Goal: Information Seeking & Learning: Learn about a topic

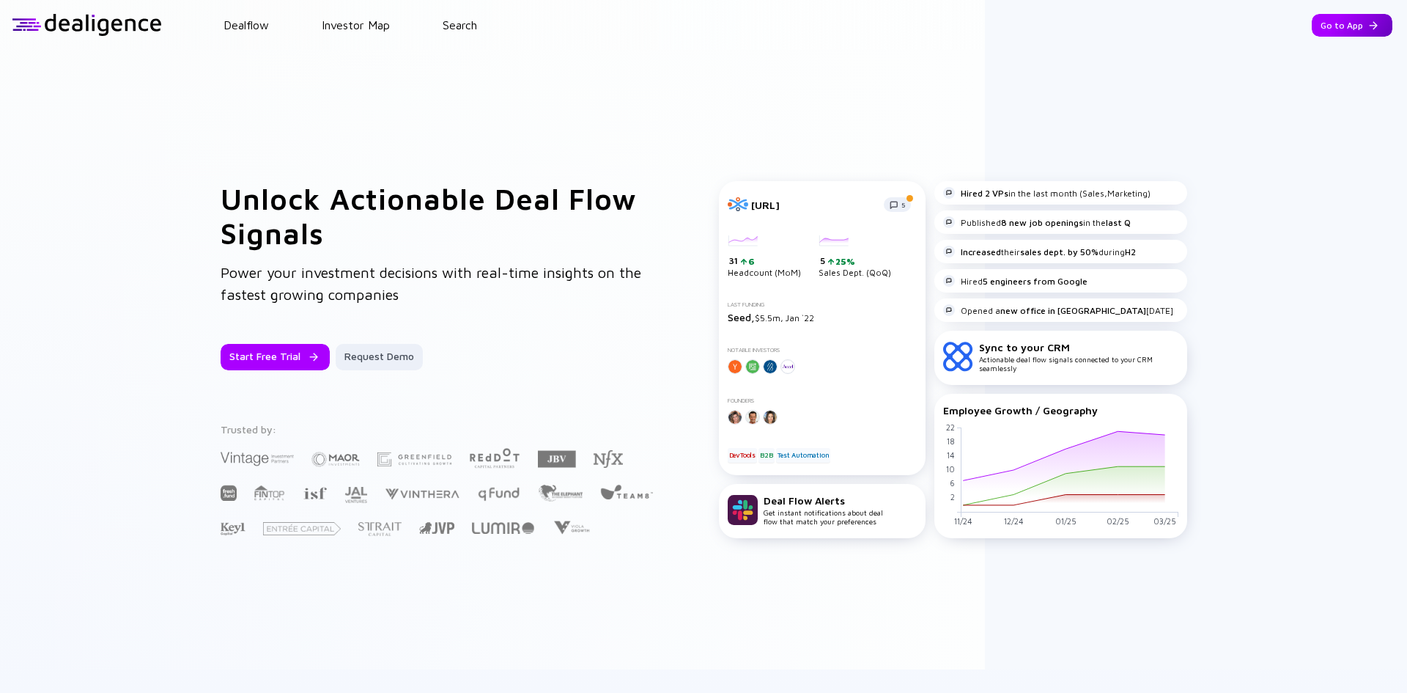
click at [1332, 22] on div "Go to App" at bounding box center [1352, 25] width 81 height 23
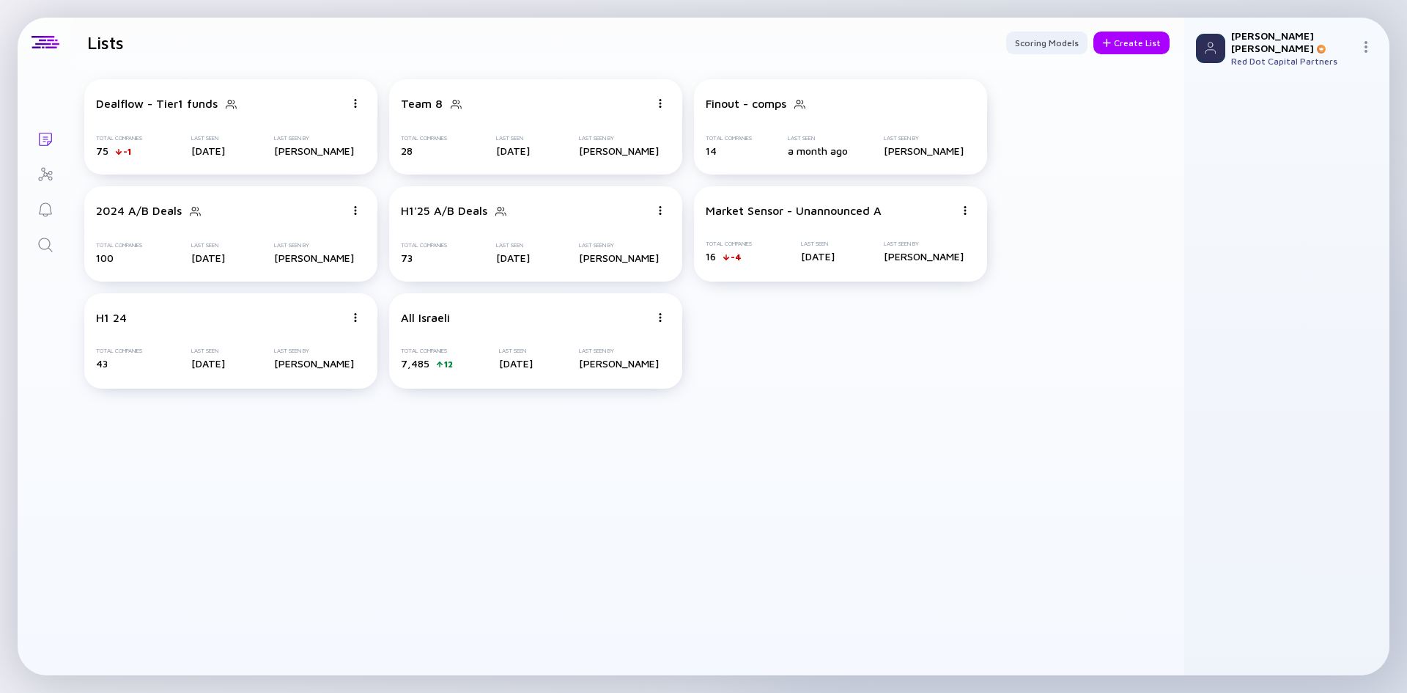
click at [47, 243] on icon "Search" at bounding box center [46, 245] width 18 height 18
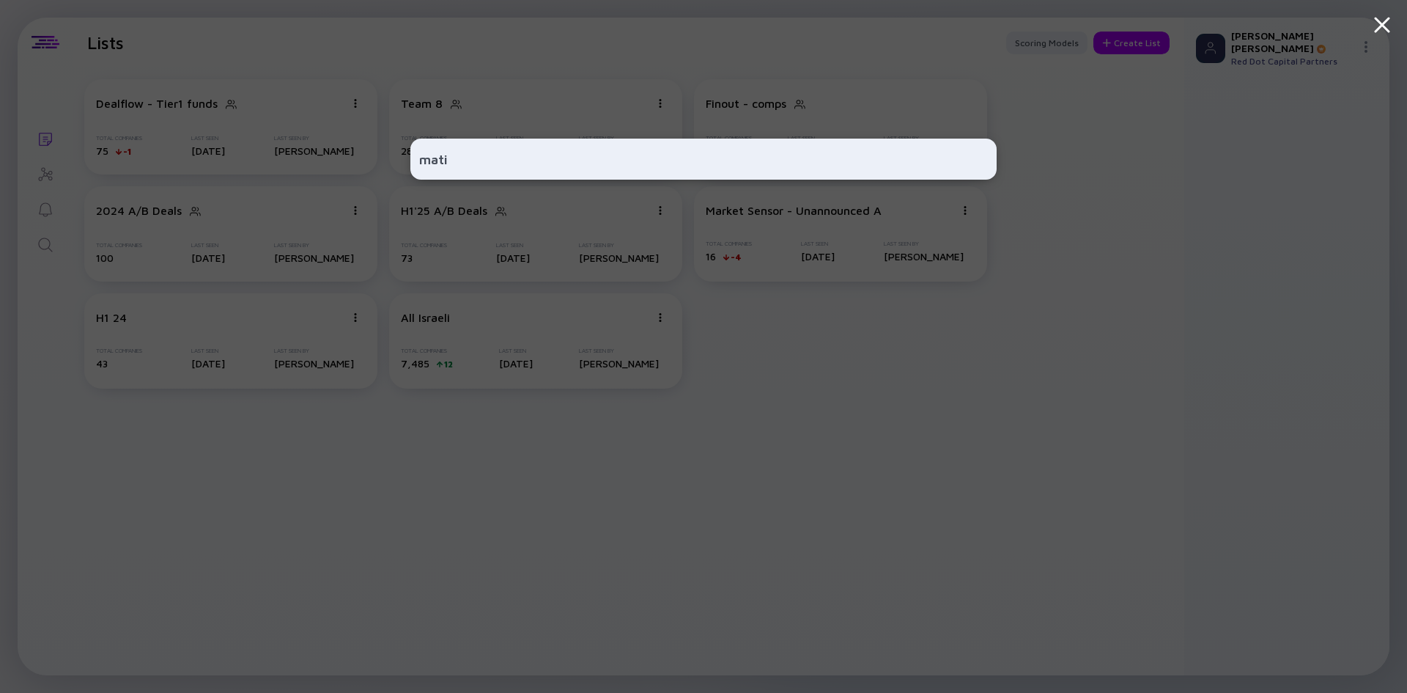
type input "matia"
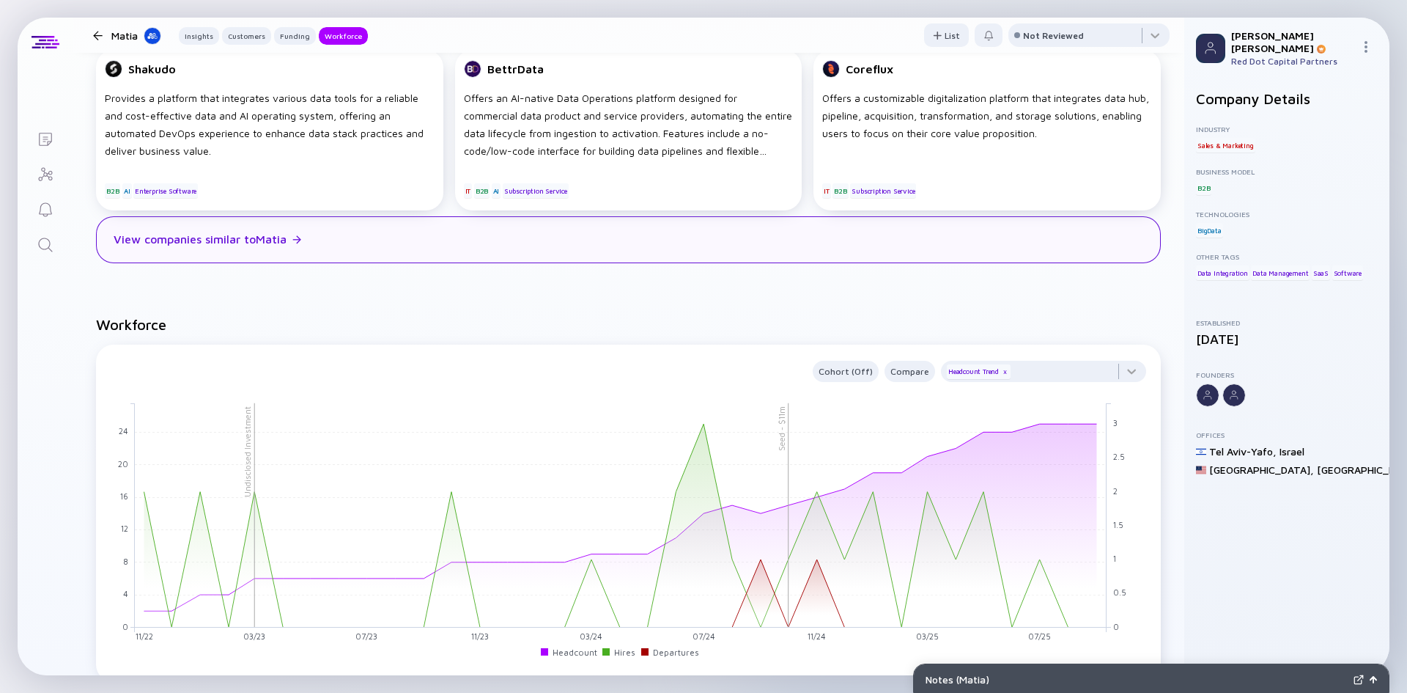
scroll to position [1246, 0]
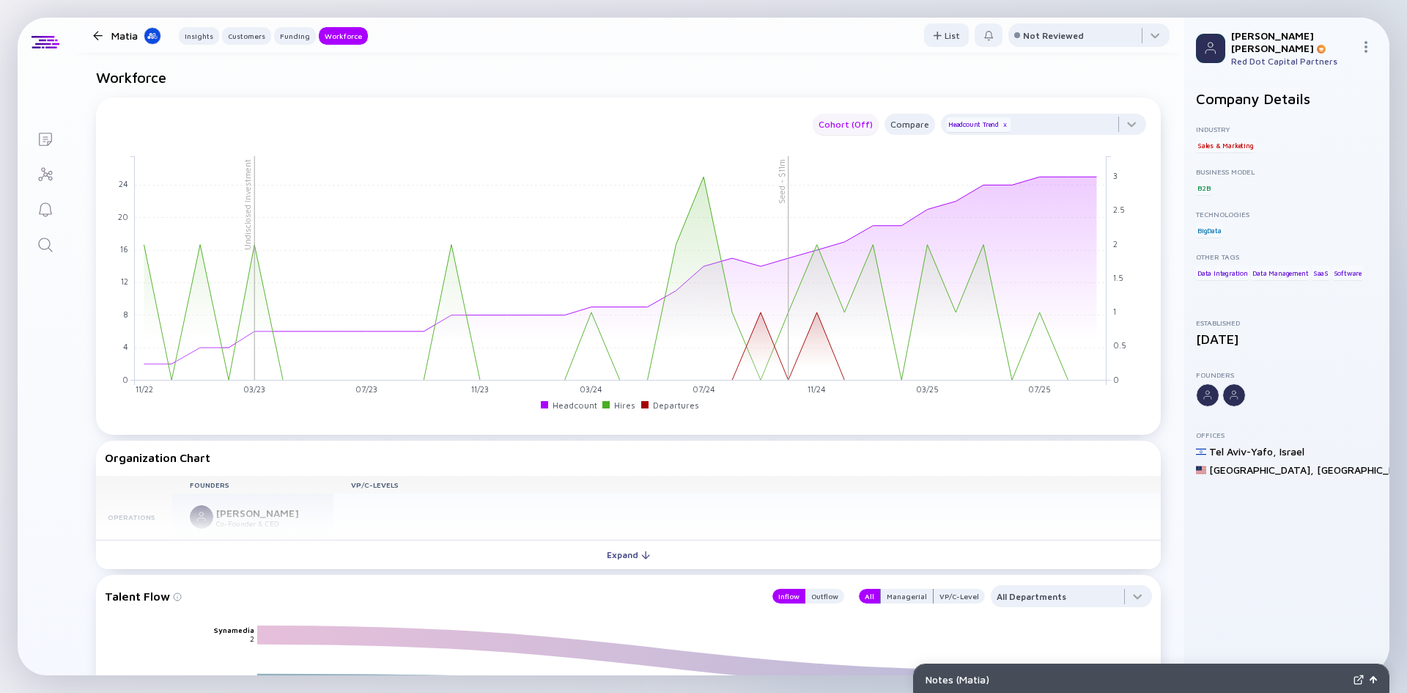
click at [843, 115] on button "Cohort (Off)" at bounding box center [846, 124] width 66 height 21
click at [907, 130] on div "Compare" at bounding box center [910, 124] width 51 height 17
click at [854, 132] on div "Cohort (Off)" at bounding box center [846, 124] width 66 height 17
click at [1001, 124] on div "x" at bounding box center [1005, 124] width 9 height 9
click at [842, 124] on div "Cohort (Off)" at bounding box center [846, 124] width 66 height 17
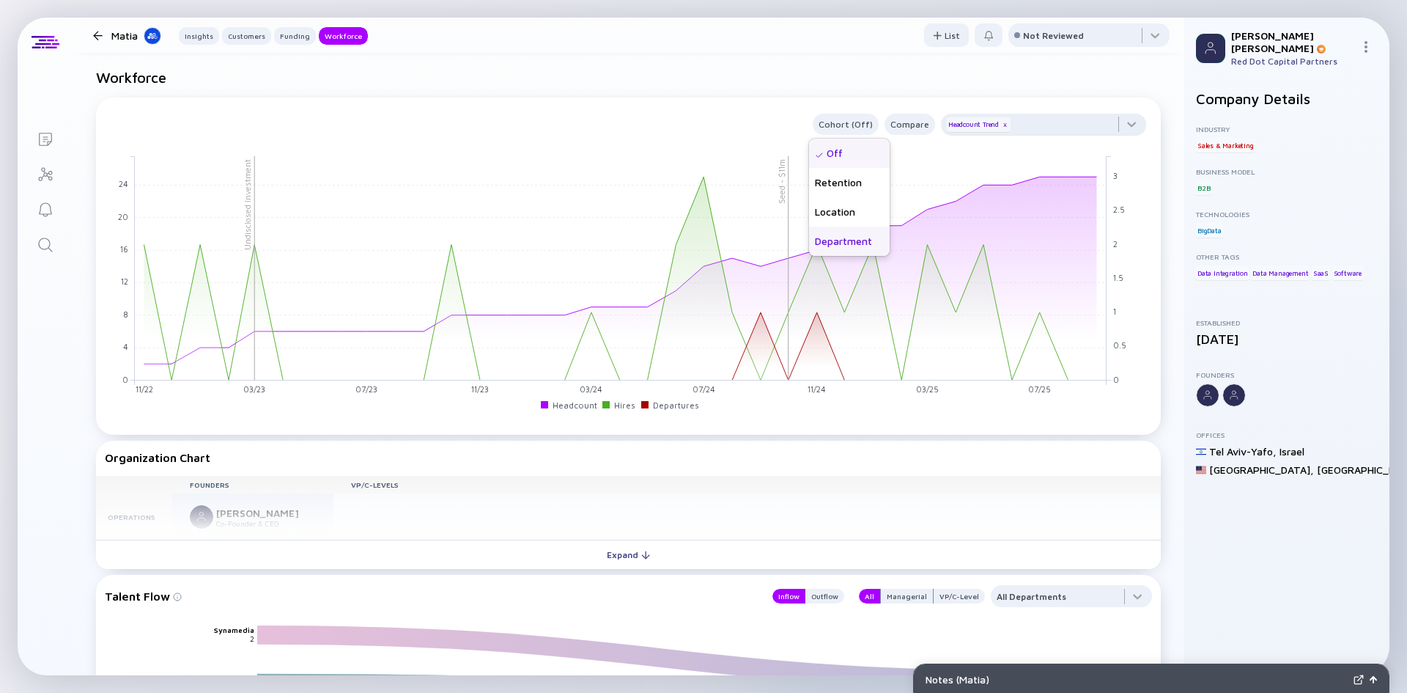
click at [848, 242] on div "Department" at bounding box center [849, 241] width 81 height 29
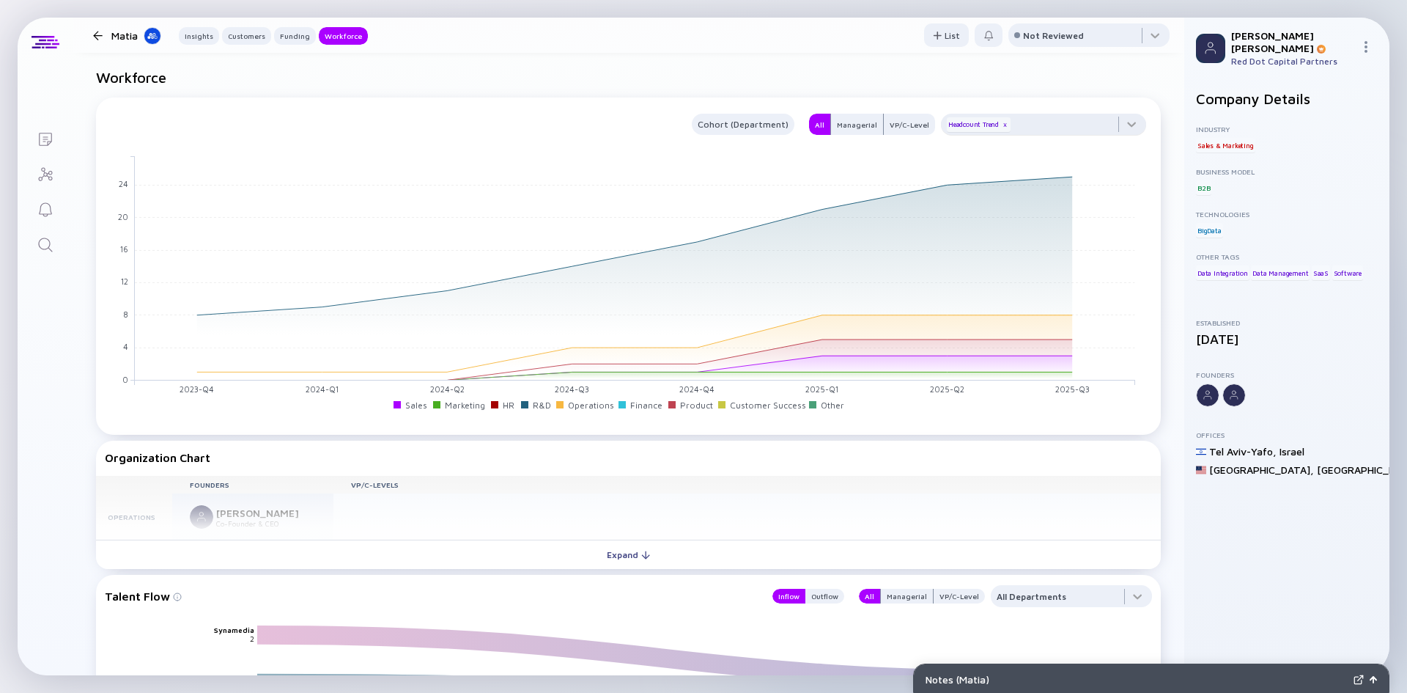
click at [103, 40] on div at bounding box center [97, 36] width 21 height 10
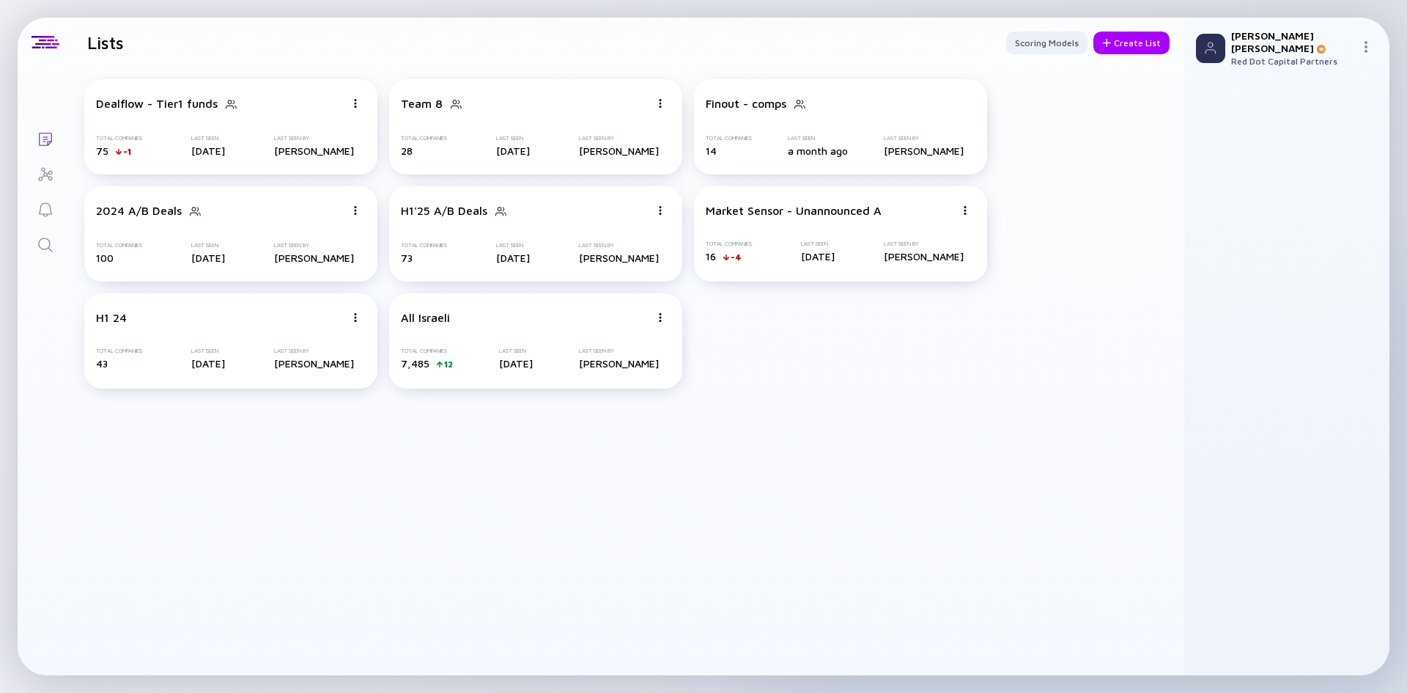
click at [45, 231] on link "Search" at bounding box center [45, 243] width 55 height 35
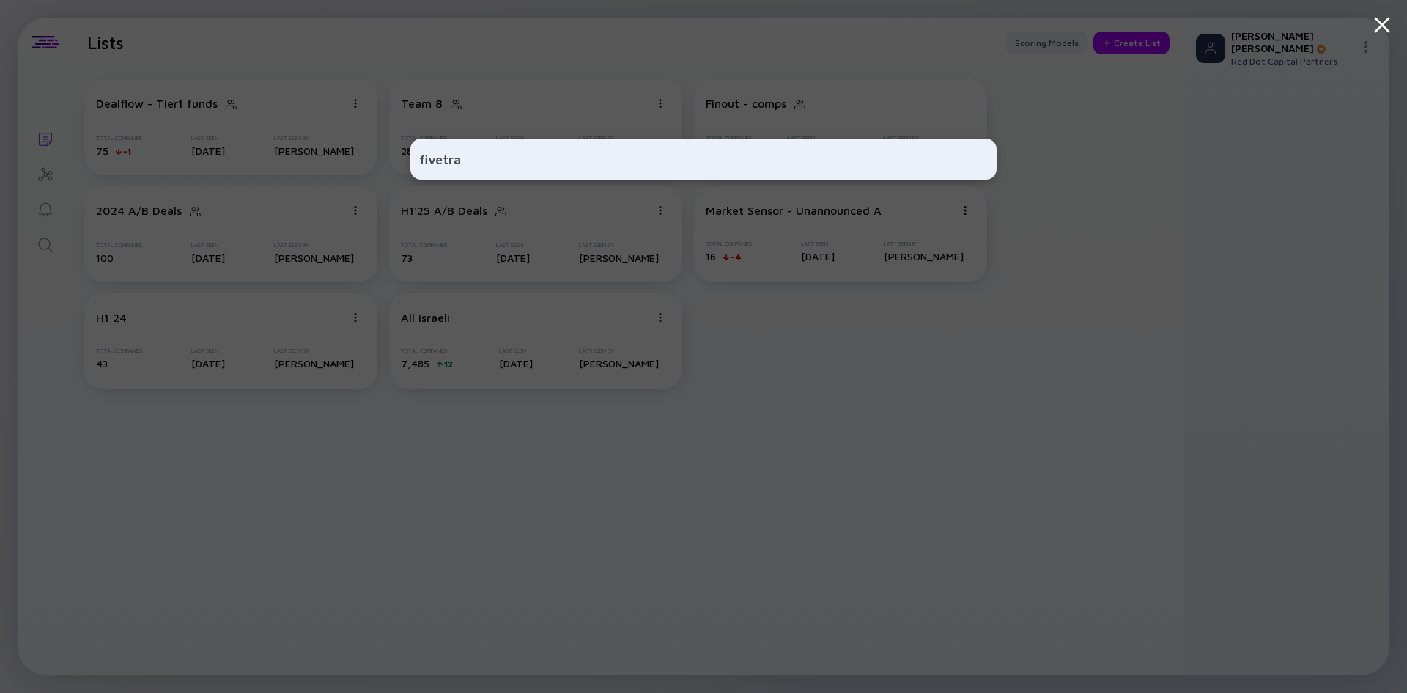
type input "fivetran"
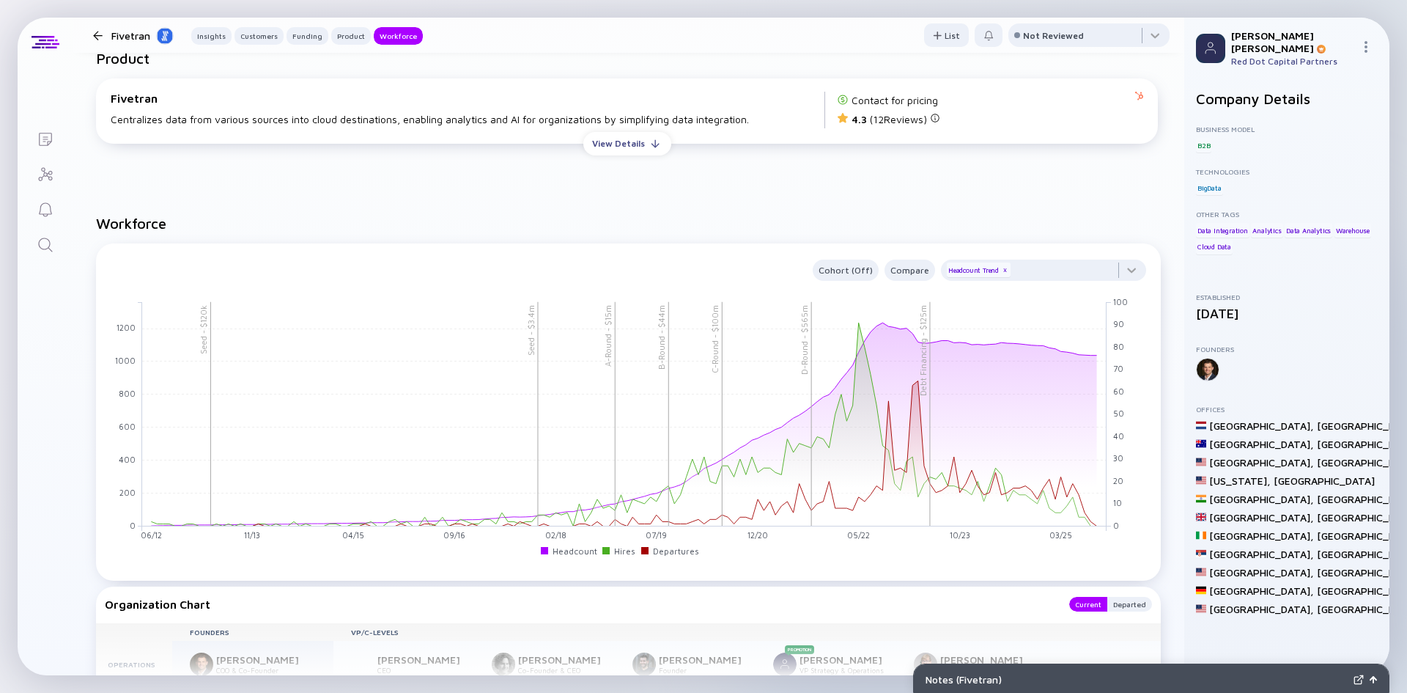
scroll to position [1833, 0]
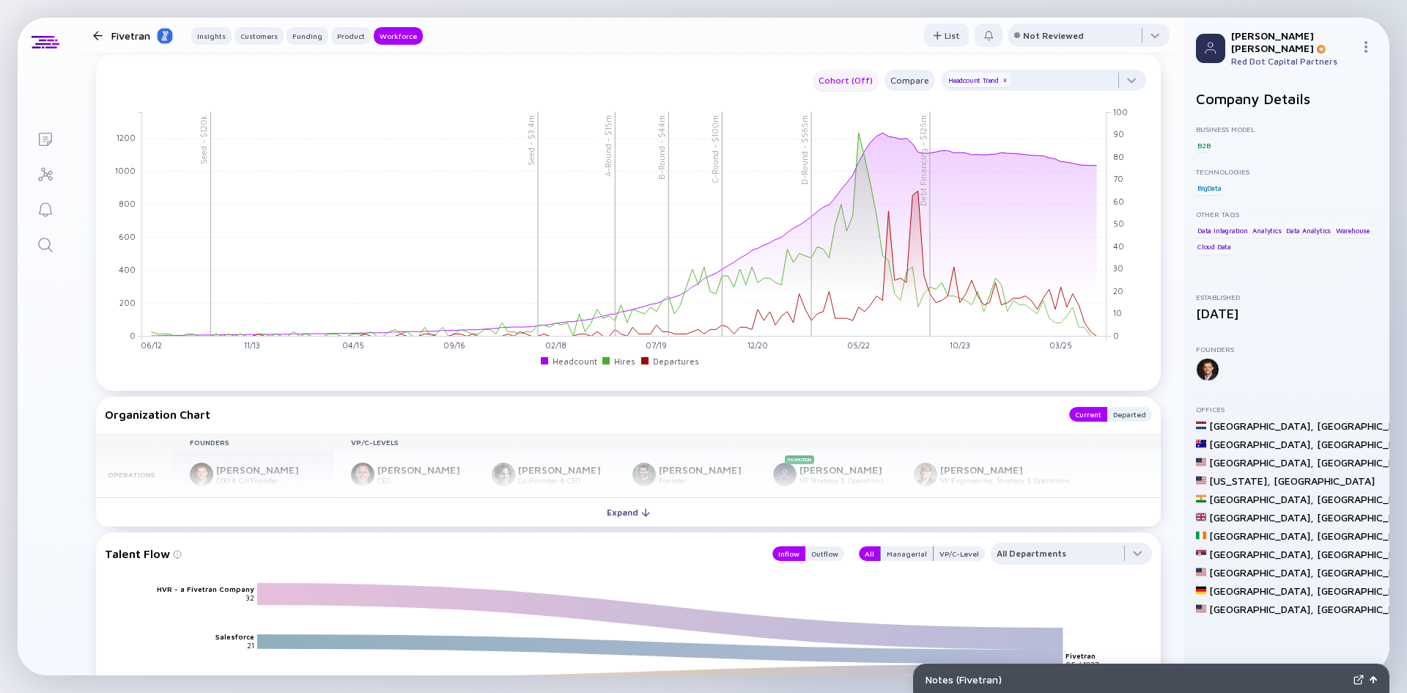
drag, startPoint x: 864, startPoint y: 76, endPoint x: 855, endPoint y: 83, distance: 11.6
click at [858, 81] on div "Cohort (Off)" at bounding box center [846, 80] width 66 height 17
click at [974, 87] on div "Headcount Trend x" at bounding box center [979, 80] width 64 height 15
click at [896, 72] on div "Compare" at bounding box center [910, 80] width 51 height 17
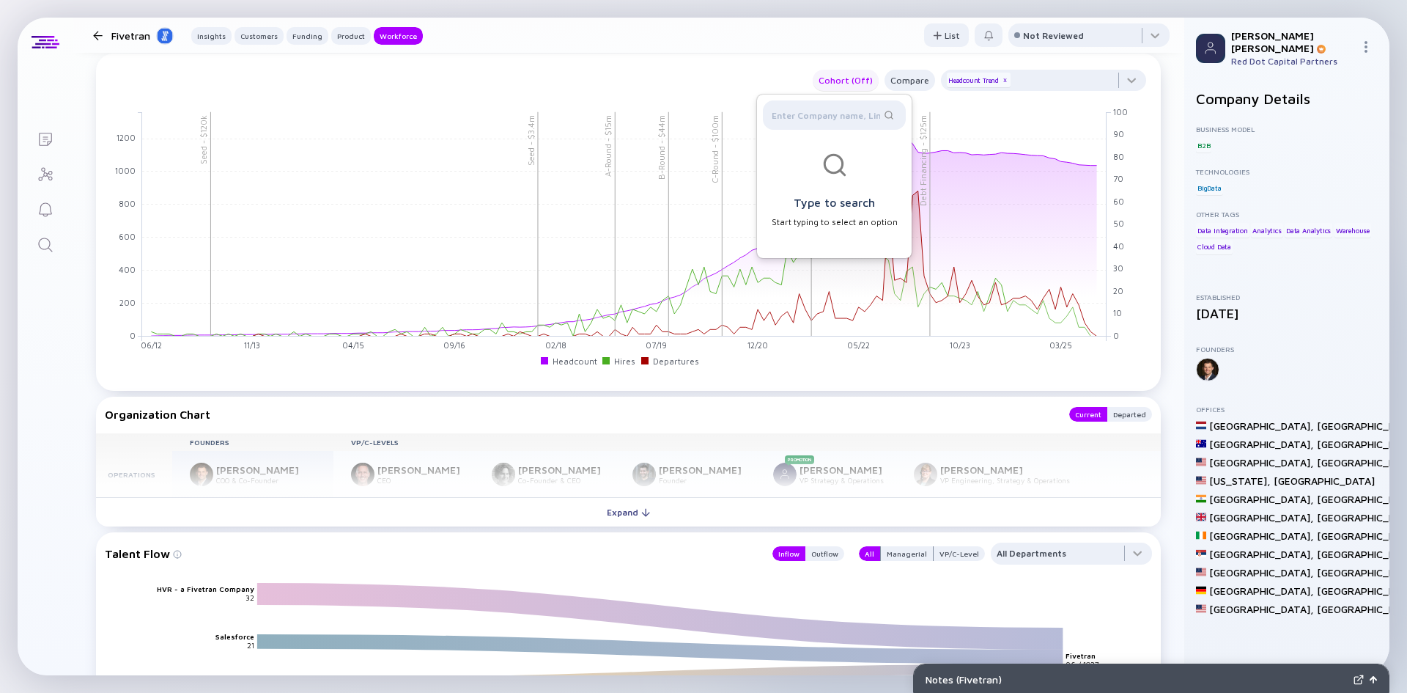
click at [864, 77] on div "Cohort (Off)" at bounding box center [846, 80] width 66 height 17
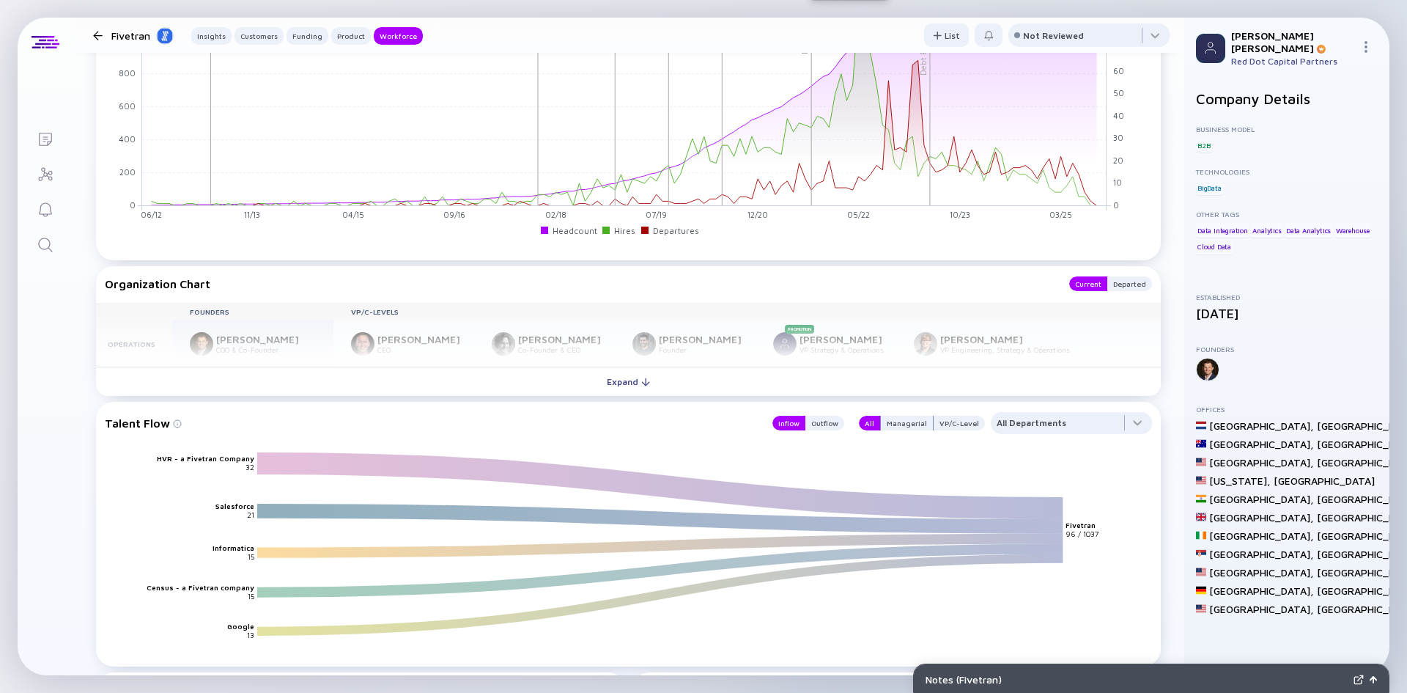
scroll to position [2052, 0]
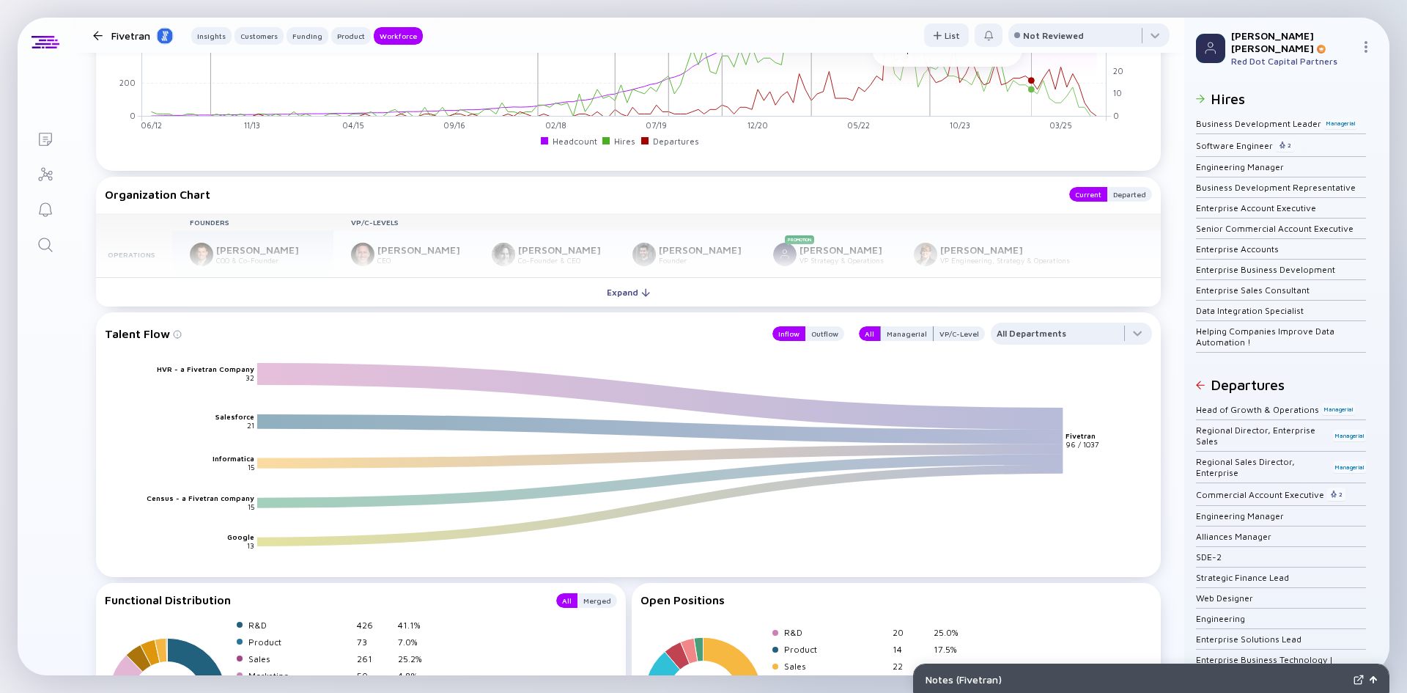
click at [1034, 95] on rect at bounding box center [624, 4] width 965 height 224
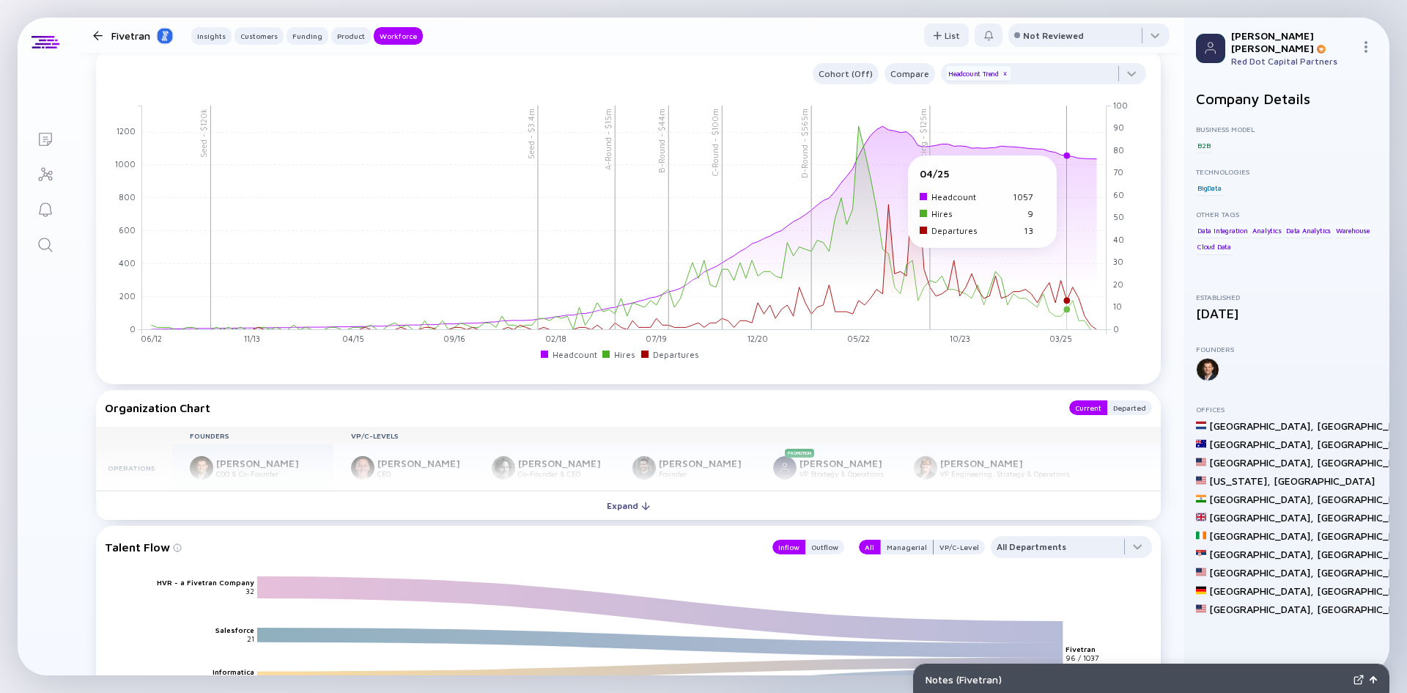
scroll to position [1833, 0]
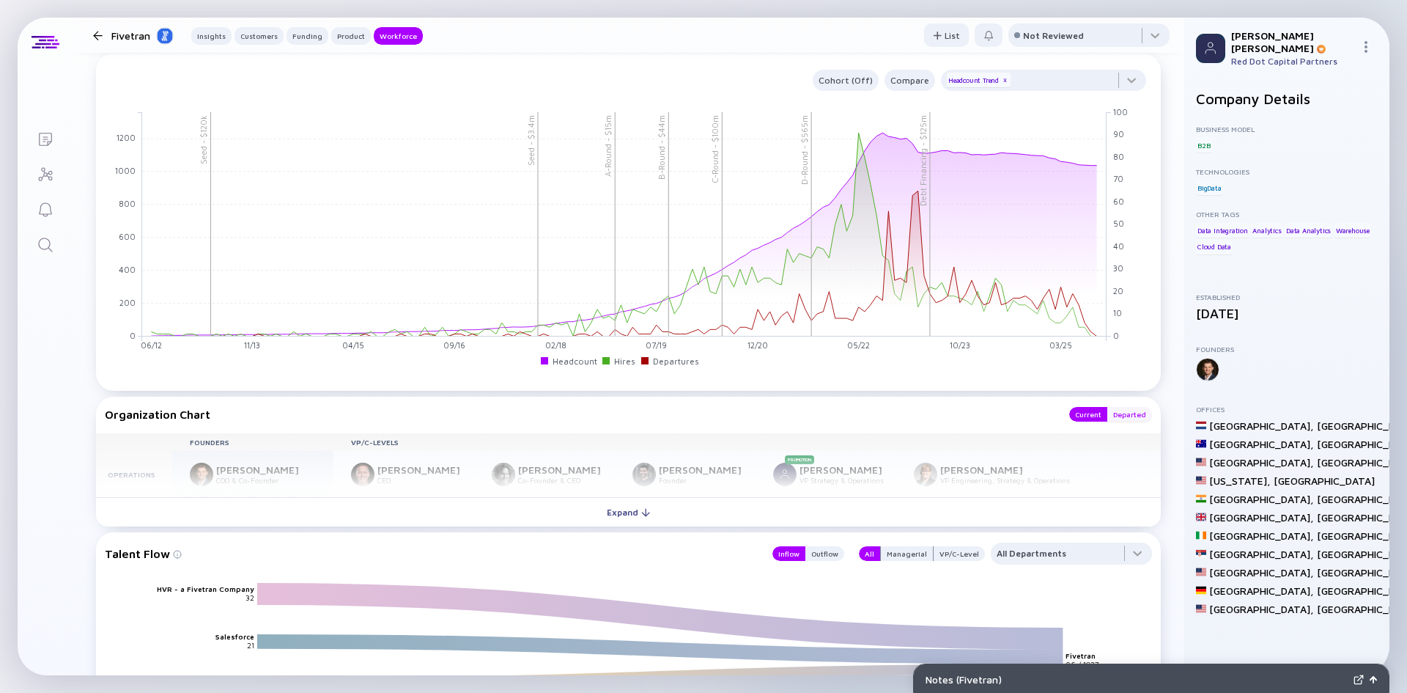
click at [1122, 416] on div "Departed" at bounding box center [1130, 414] width 45 height 15
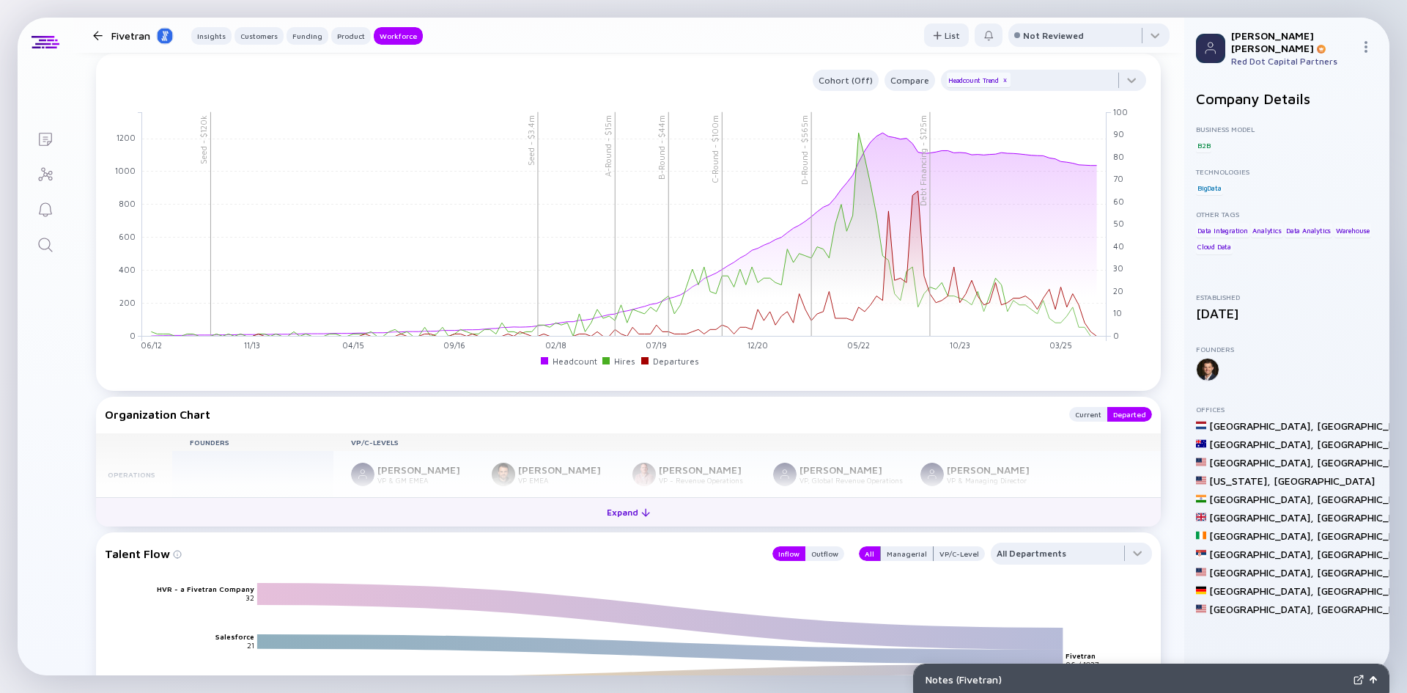
click at [629, 513] on div "Expand" at bounding box center [628, 512] width 61 height 23
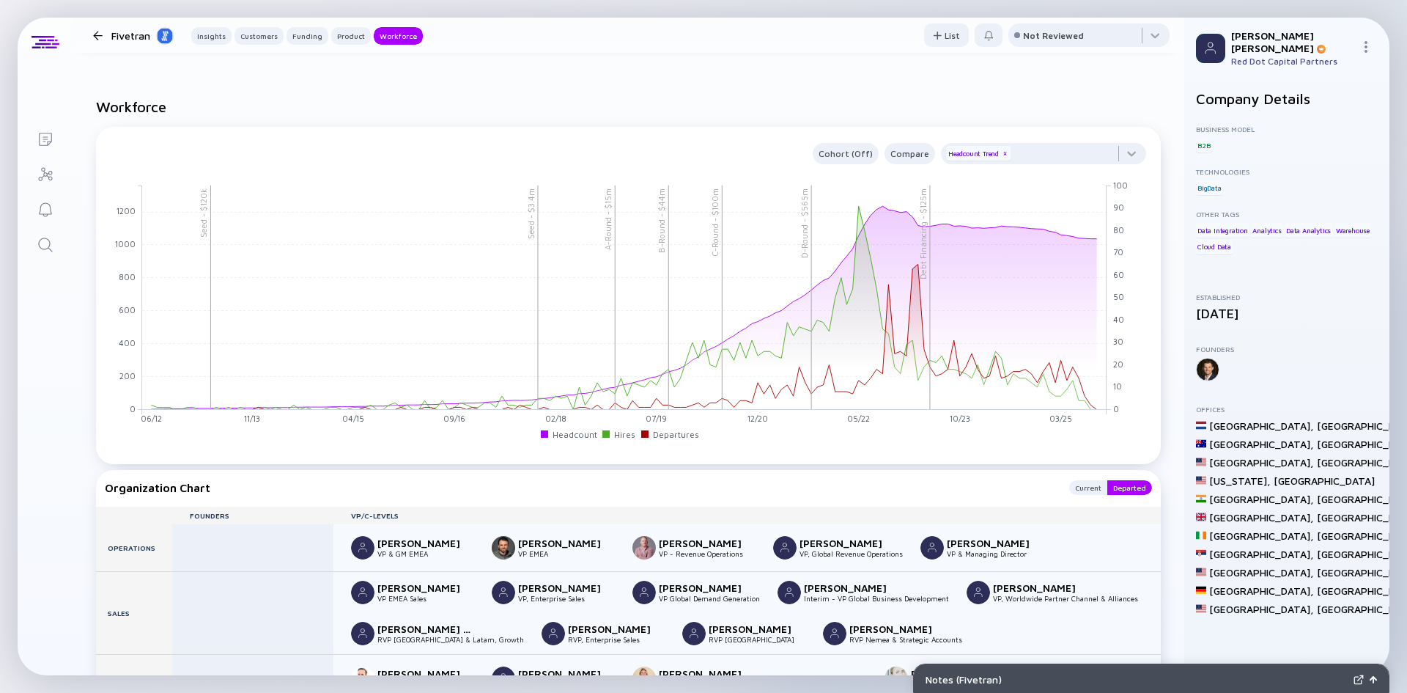
scroll to position [1539, 0]
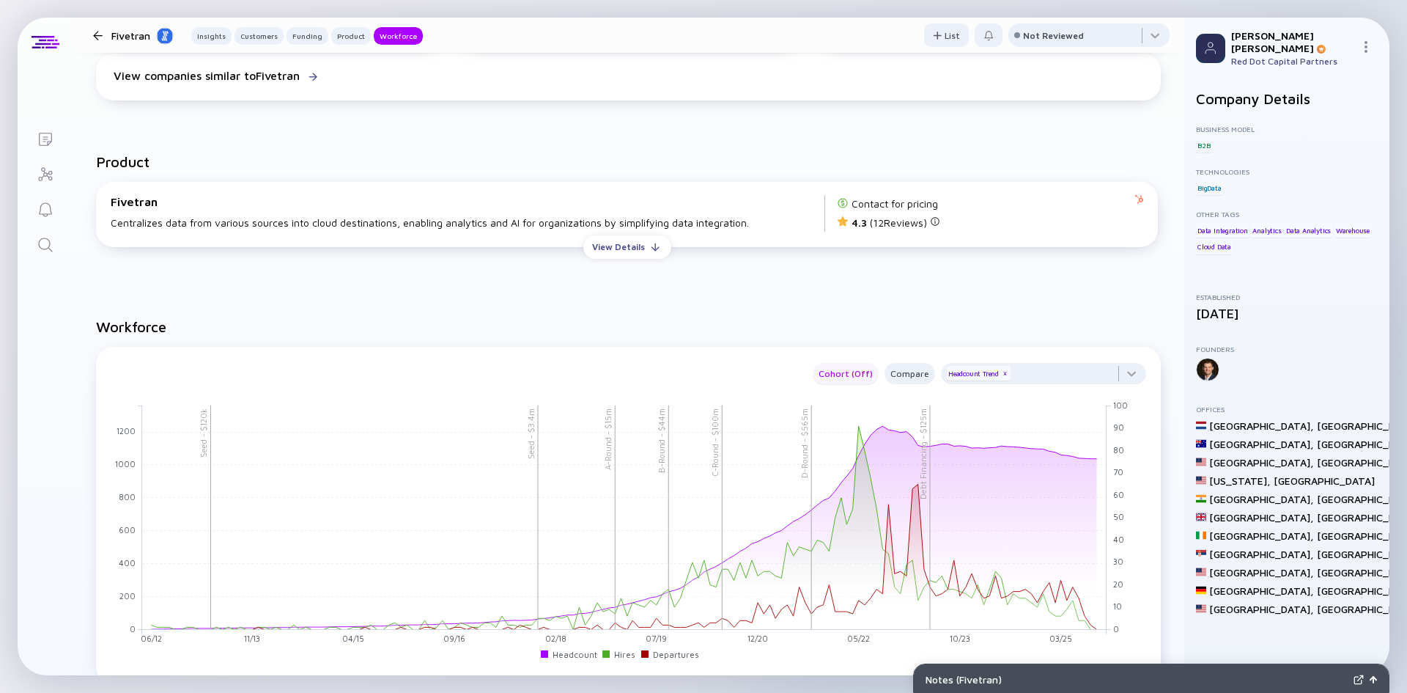
click at [851, 381] on div "Cohort (Off)" at bounding box center [846, 373] width 66 height 17
drag, startPoint x: 848, startPoint y: 430, endPoint x: 845, endPoint y: 492, distance: 61.6
click at [845, 492] on div "Off Retention Location Department" at bounding box center [849, 446] width 81 height 117
click at [845, 492] on div "Department" at bounding box center [849, 490] width 81 height 29
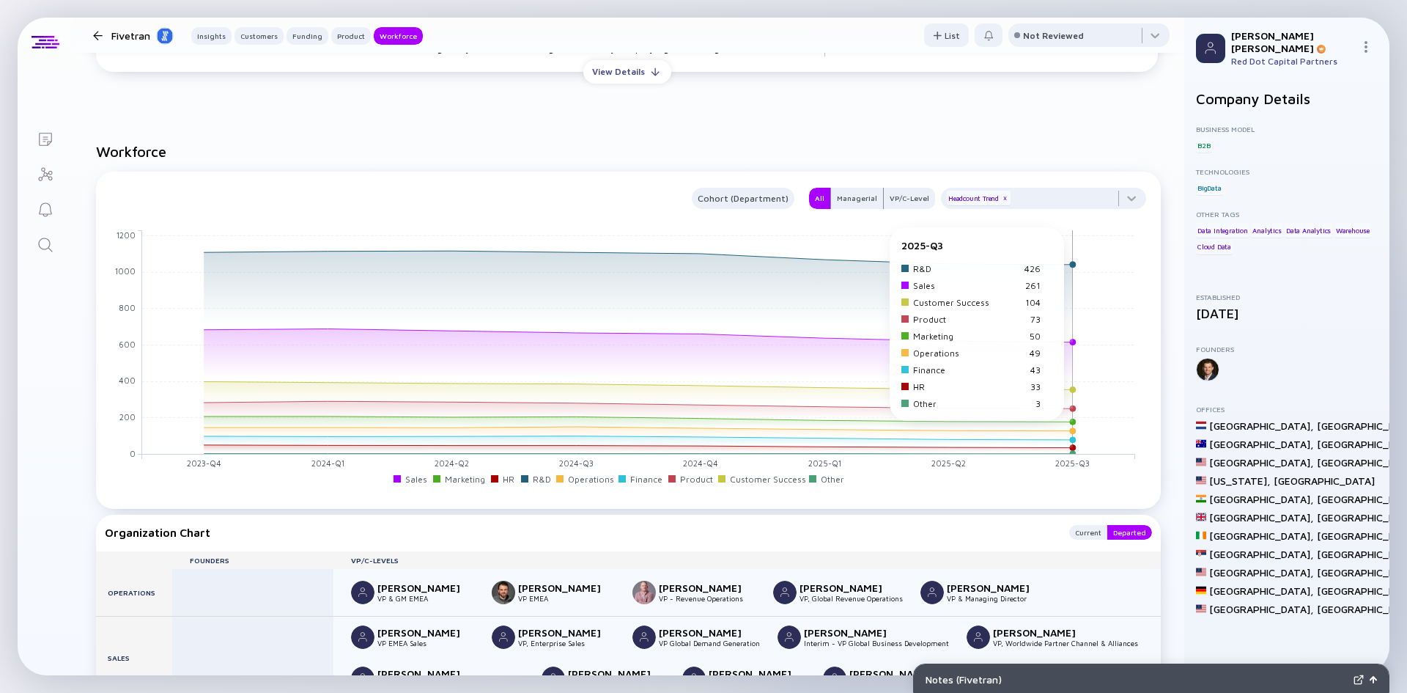
scroll to position [1759, 0]
